Goal: Use online tool/utility: Utilize a website feature to perform a specific function

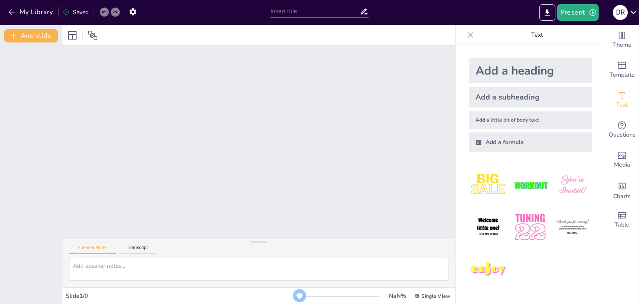
click at [296, 293] on div at bounding box center [299, 295] width 7 height 7
click at [319, 296] on div at bounding box center [339, 296] width 80 height 7
click at [296, 295] on div at bounding box center [299, 295] width 7 height 7
click at [128, 251] on button "Transcript" at bounding box center [137, 249] width 37 height 9
click at [100, 245] on button "Speaker Notes" at bounding box center [92, 249] width 47 height 9
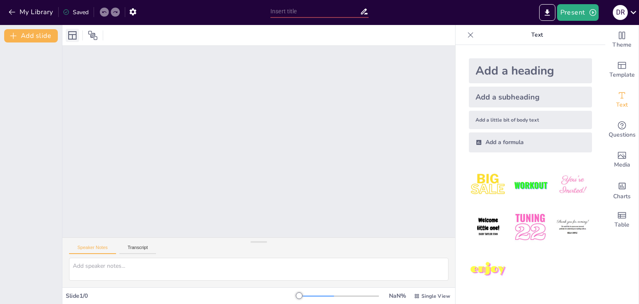
click at [72, 37] on icon at bounding box center [72, 35] width 8 height 8
click at [89, 38] on icon at bounding box center [93, 35] width 10 height 10
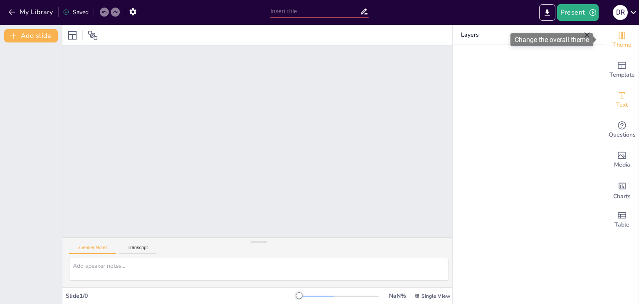
click at [319, 46] on span "Theme" at bounding box center [622, 44] width 19 height 9
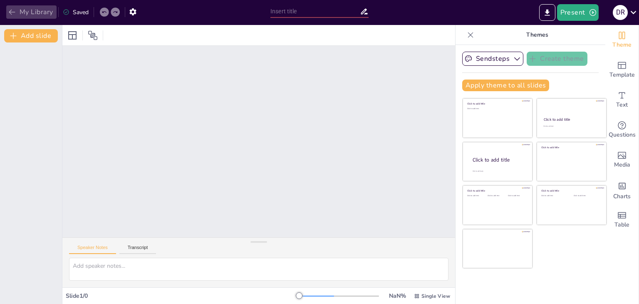
click at [17, 11] on button "My Library" at bounding box center [31, 11] width 50 height 13
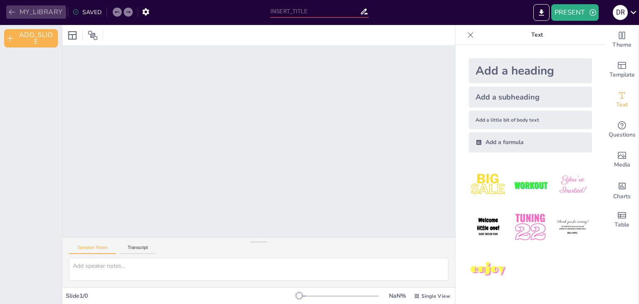
click at [14, 13] on icon "button" at bounding box center [12, 12] width 8 height 8
